Goal: Check status

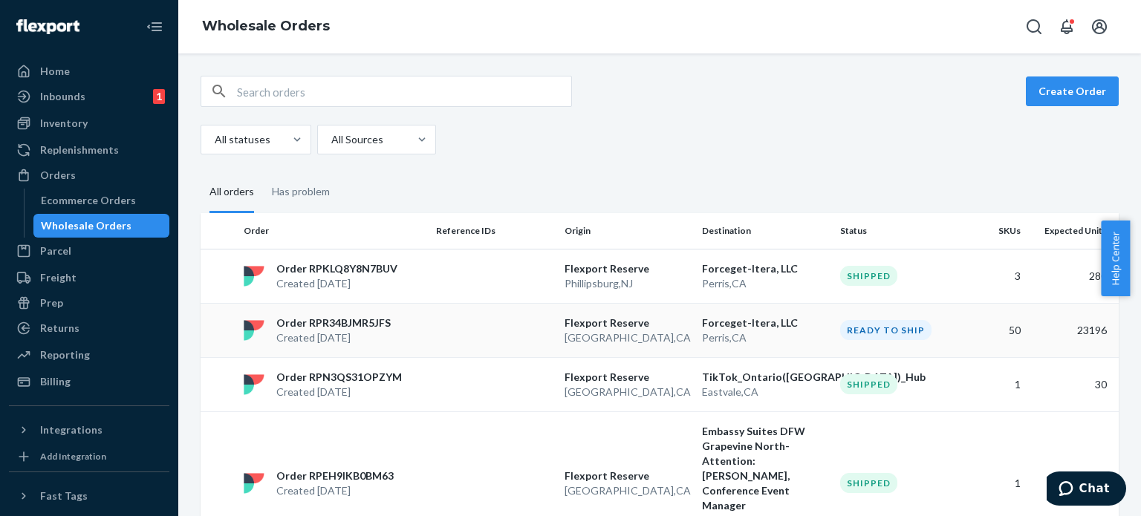
click at [434, 323] on td at bounding box center [494, 330] width 129 height 54
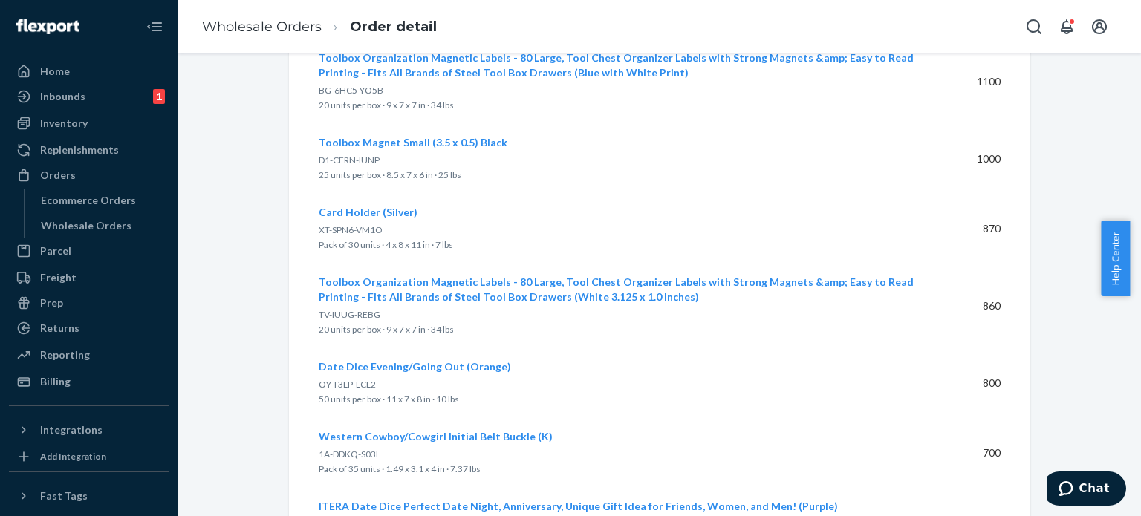
scroll to position [1411, 0]
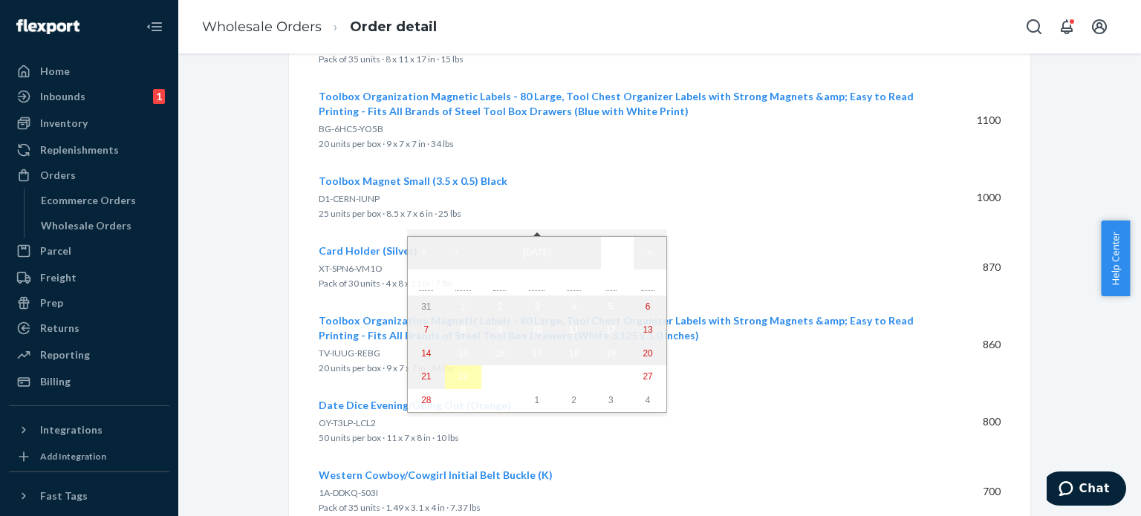
click at [458, 381] on abbr "22" at bounding box center [463, 376] width 10 height 10
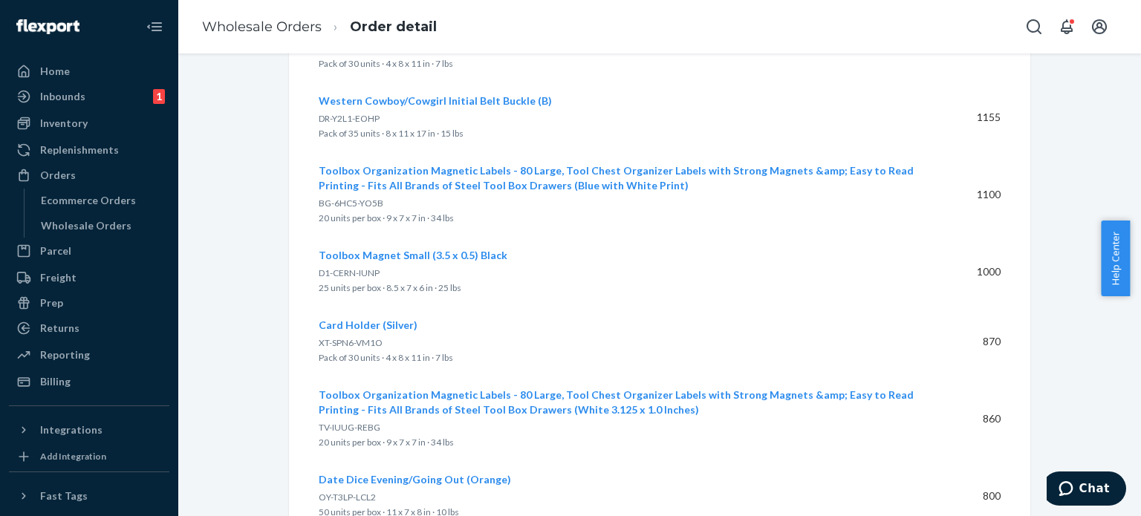
scroll to position [1477, 0]
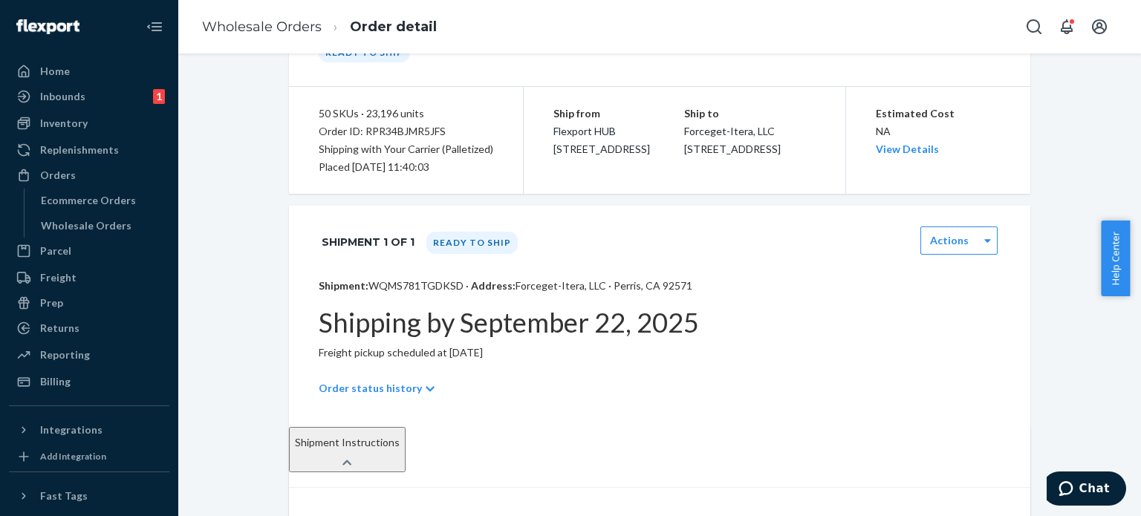
scroll to position [0, 0]
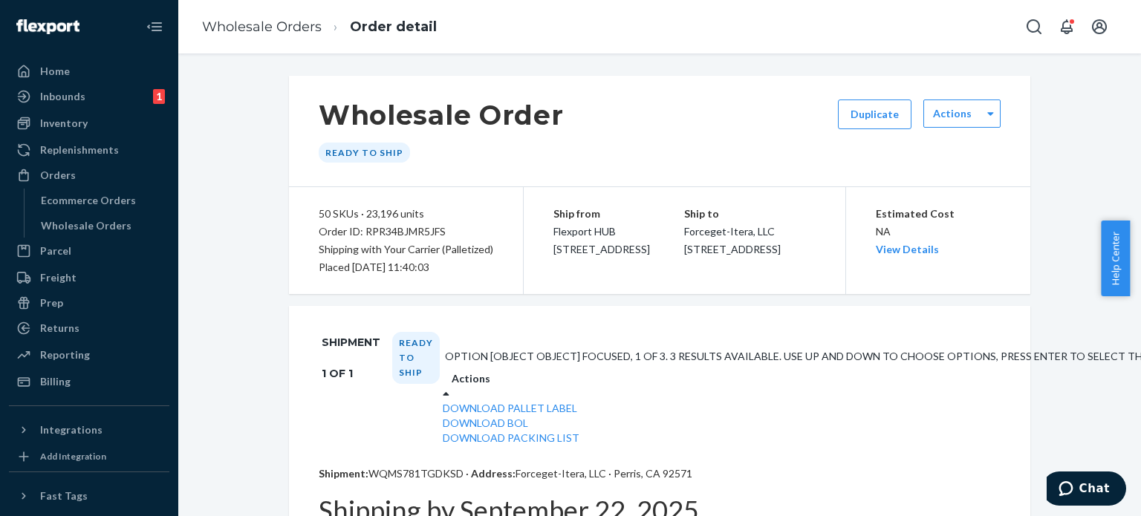
click at [449, 386] on div at bounding box center [446, 393] width 7 height 15
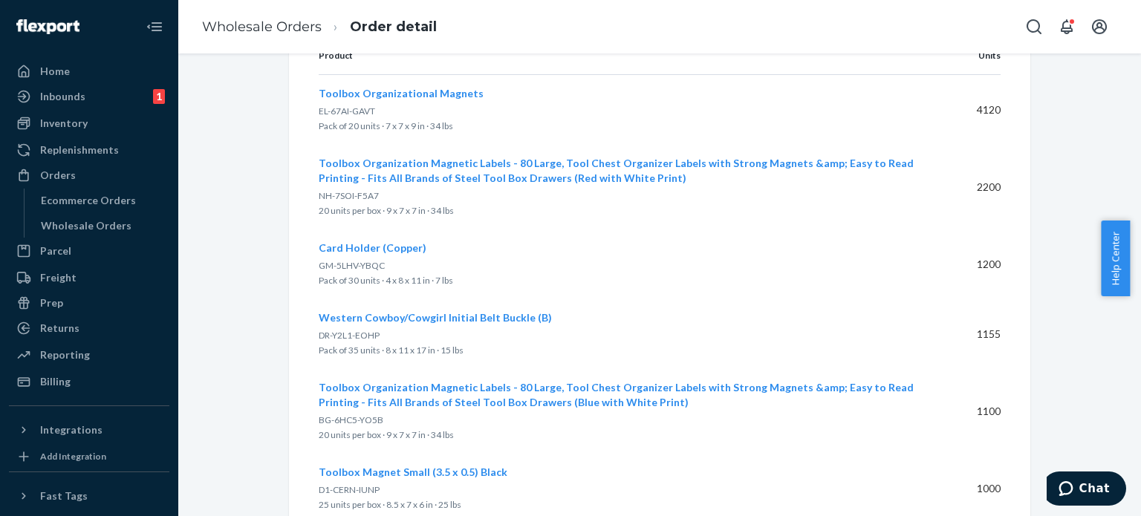
scroll to position [1560, 0]
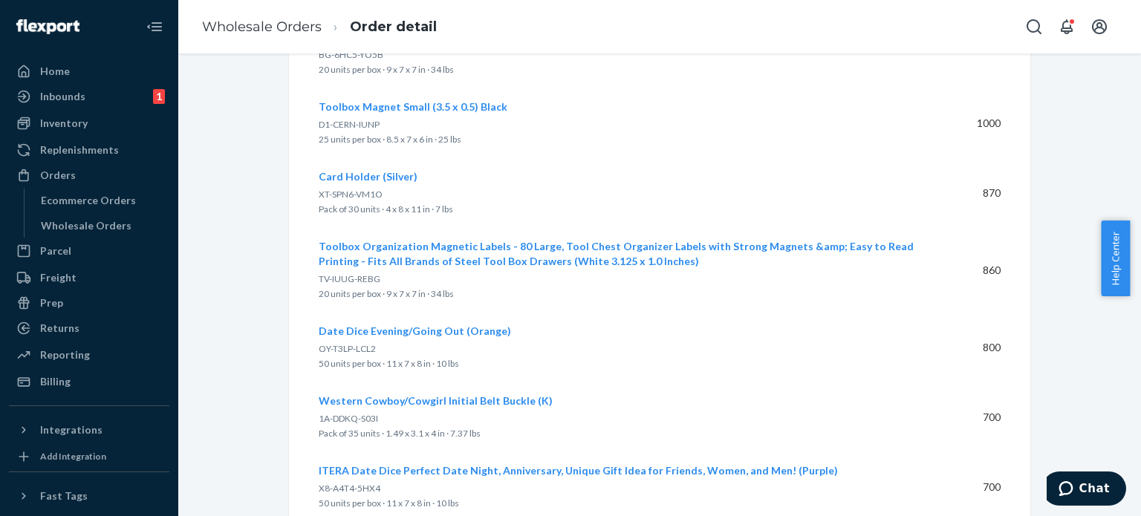
drag, startPoint x: 228, startPoint y: 44, endPoint x: 241, endPoint y: 17, distance: 29.6
click at [241, 18] on li "Wholesale Orders" at bounding box center [262, 27] width 120 height 19
click at [264, 24] on link "Wholesale Orders" at bounding box center [262, 27] width 120 height 16
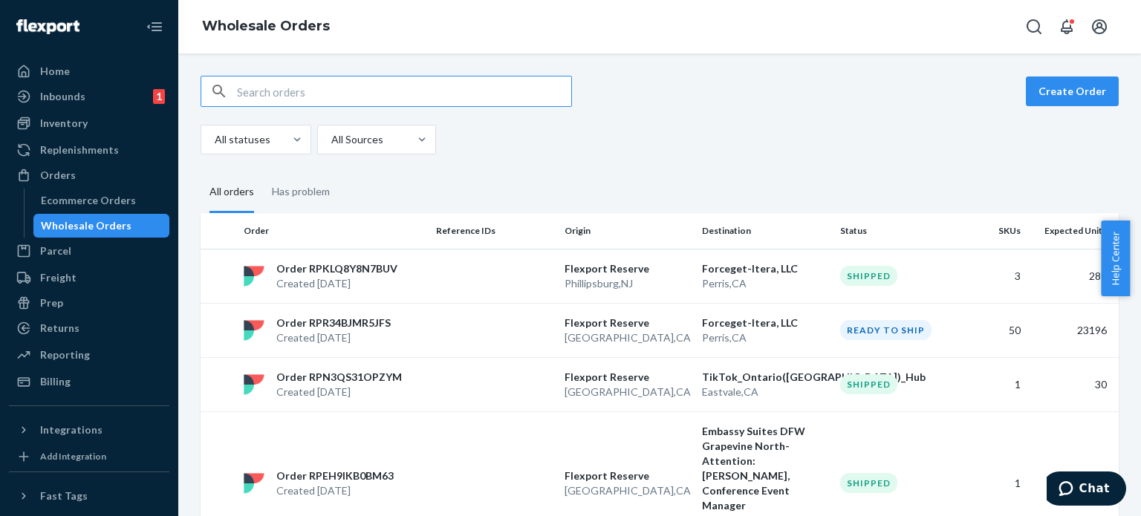
click at [433, 342] on td at bounding box center [494, 330] width 129 height 54
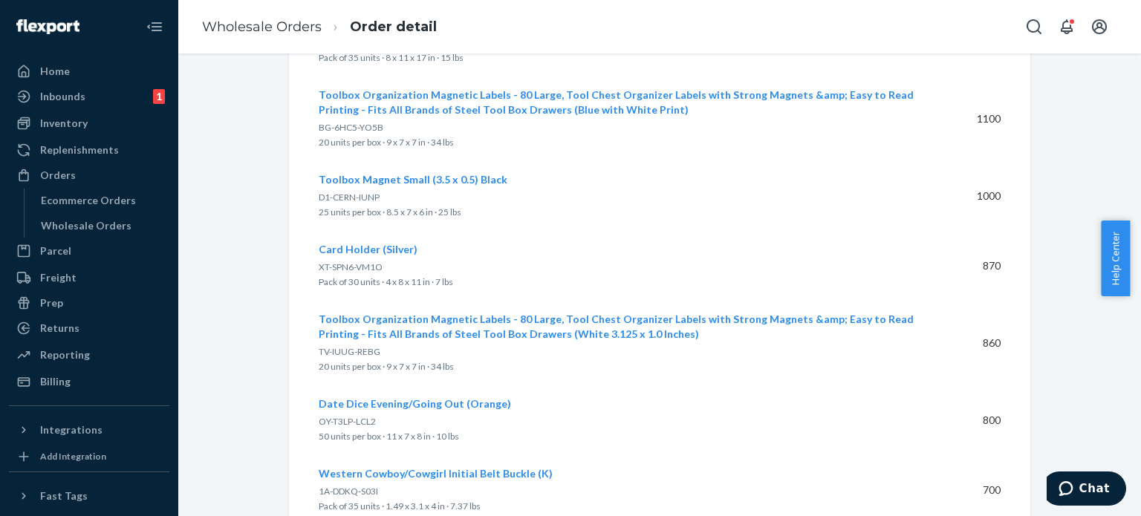
scroll to position [1486, 0]
click at [82, 75] on div "Home" at bounding box center [88, 71] width 157 height 21
